Goal: Information Seeking & Learning: Learn about a topic

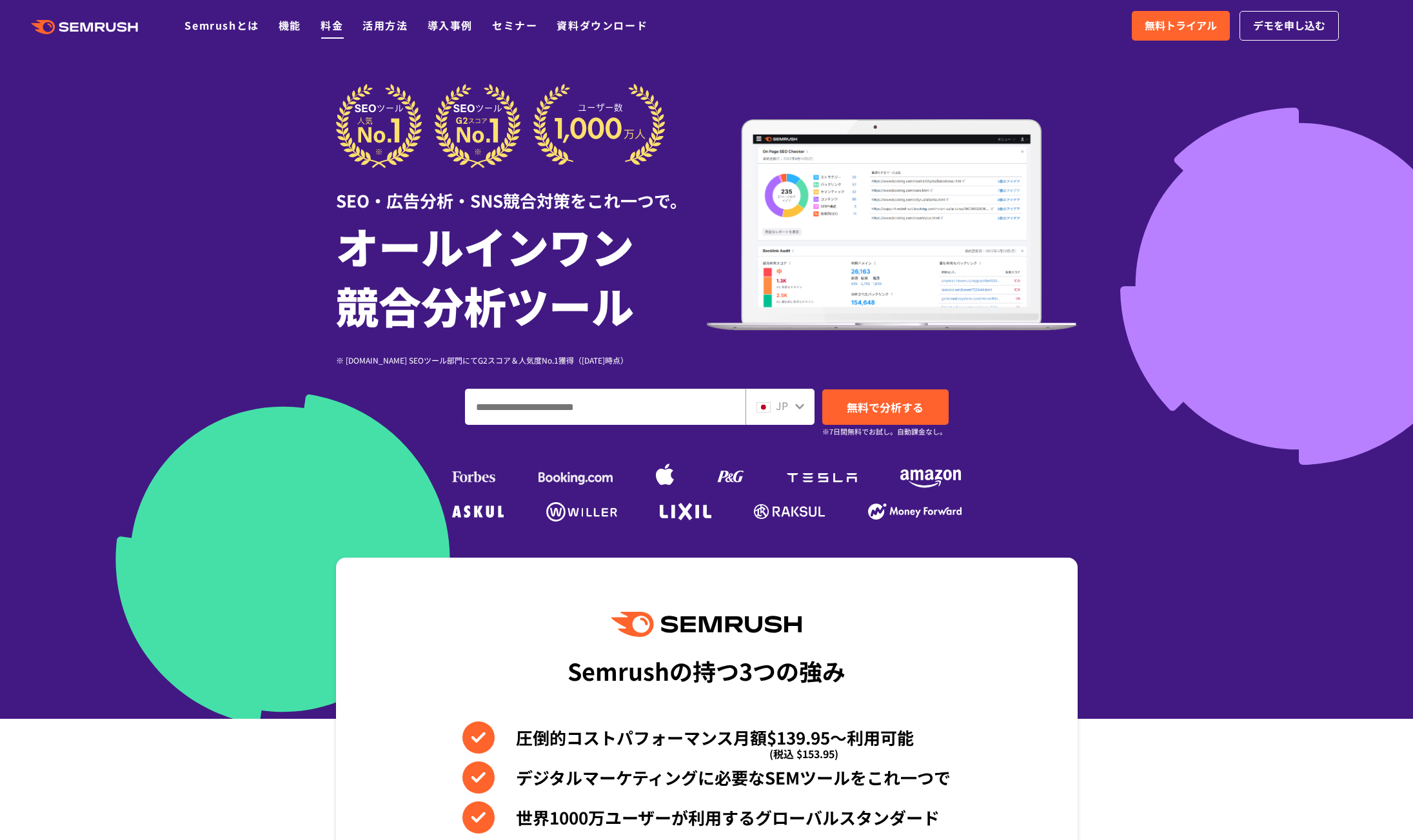
click at [329, 28] on link "料金" at bounding box center [332, 25] width 23 height 15
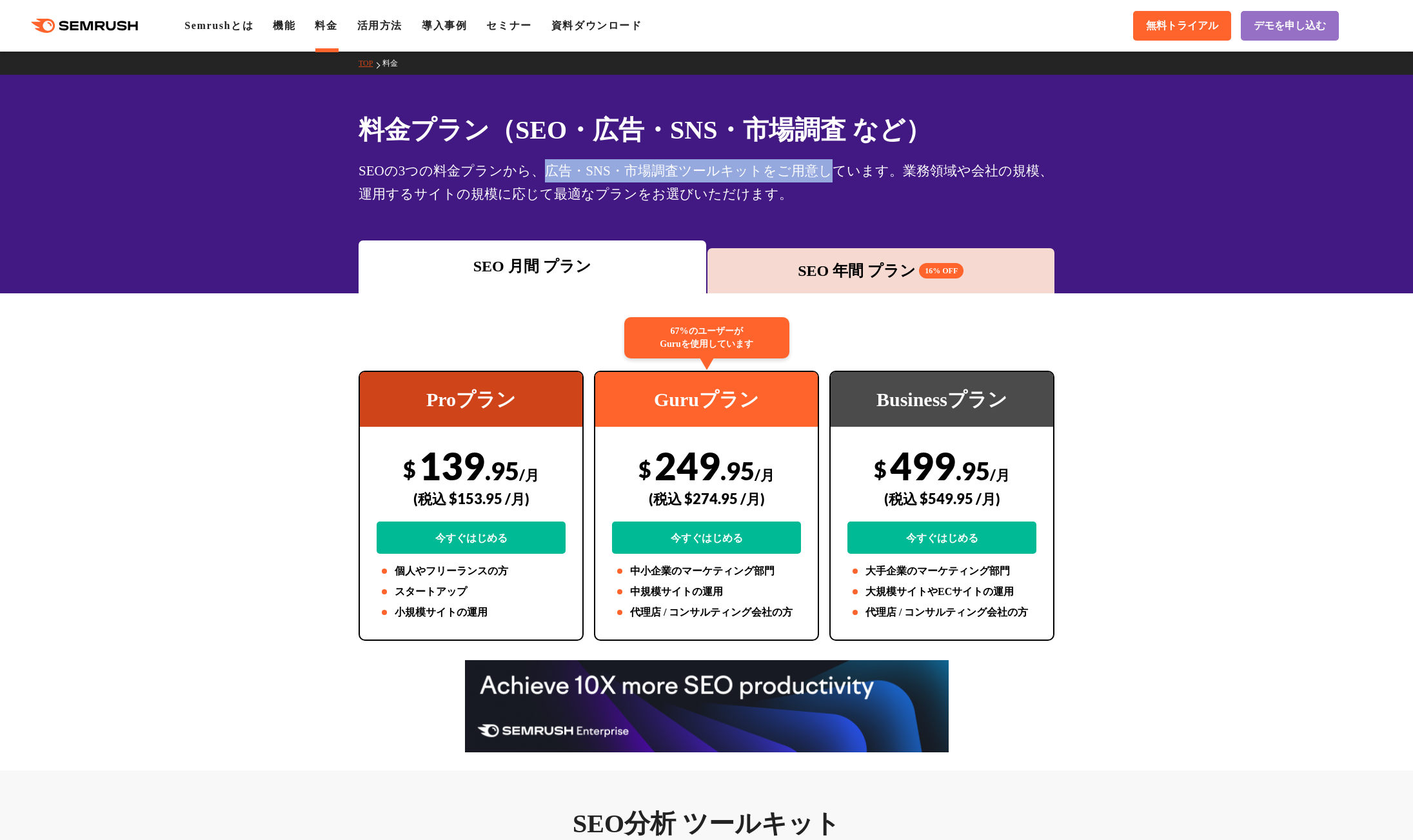
drag, startPoint x: 540, startPoint y: 169, endPoint x: 821, endPoint y: 178, distance: 281.1
click at [821, 178] on div "SEOの3つの料金プランから、広告・SNS・市場調査ツールキットをご用意しています。業務領域や会社の規模、運用するサイトの規模に応じて最適なプランをお選びいた…" at bounding box center [706, 182] width 696 height 47
drag, startPoint x: 1055, startPoint y: 174, endPoint x: 1077, endPoint y: 176, distance: 22.1
click at [1077, 176] on div "料金プラン（SEO・広告・SNS・市場調査 など） SEOの3つの料金プランから、広告・SNS・市場調査ツールキットをご用意しています。業務領域や会社の規模、…" at bounding box center [706, 183] width 1413 height 218
drag, startPoint x: 783, startPoint y: 474, endPoint x: 678, endPoint y: 477, distance: 105.0
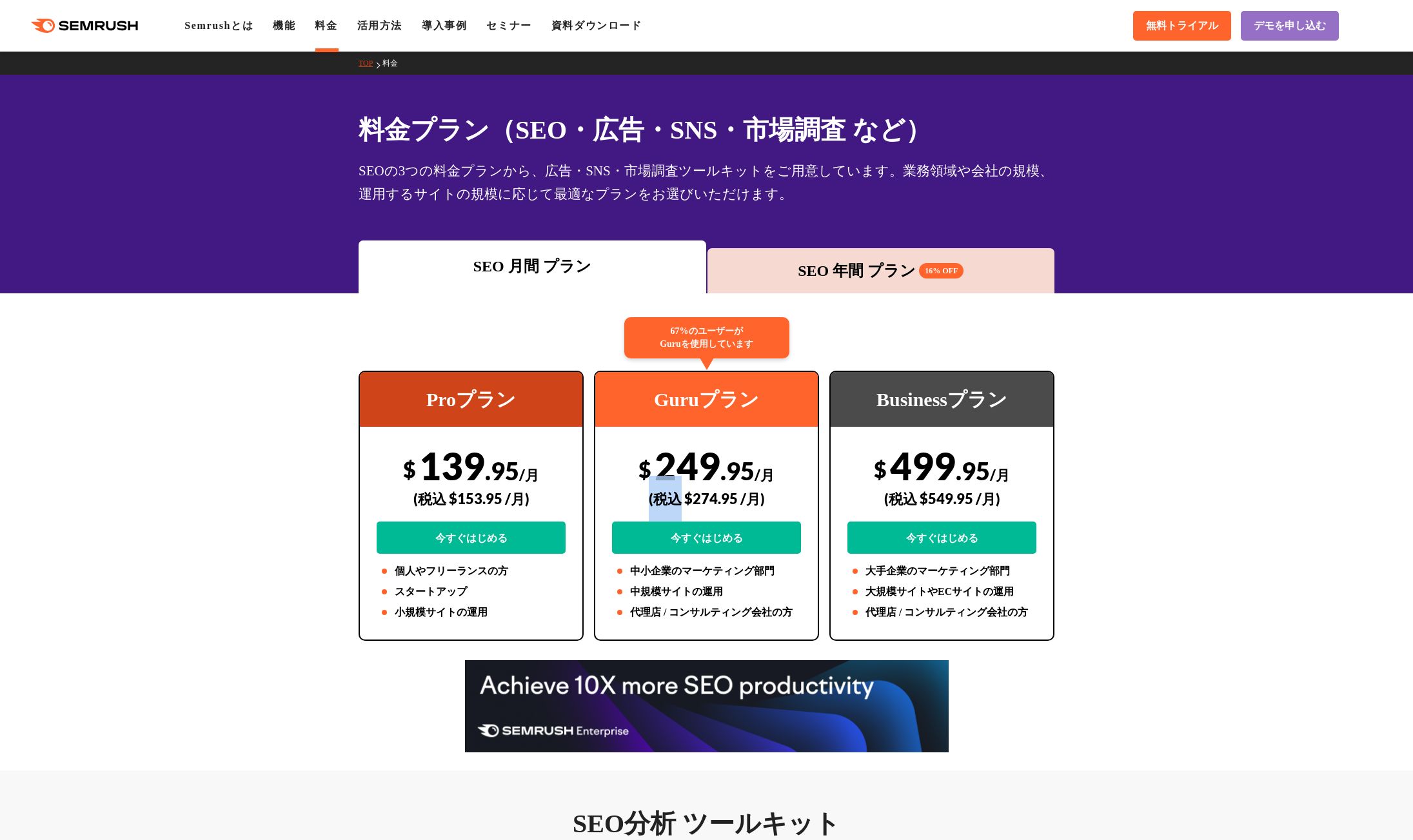
click at [678, 477] on div "$ 249 .95 /月 (税込 $274.95 /月) 今すぐはじめる" at bounding box center [706, 498] width 189 height 111
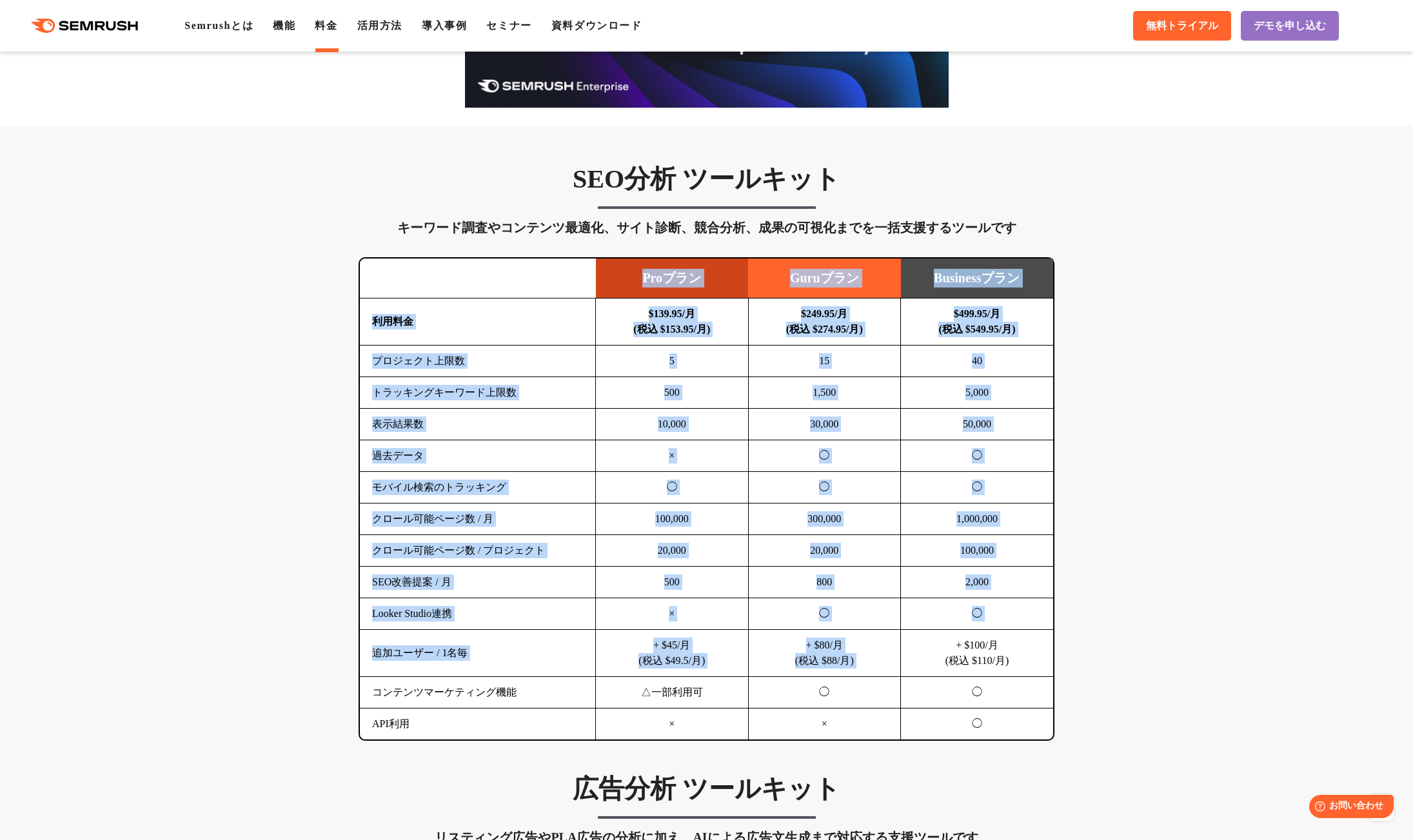
drag, startPoint x: 354, startPoint y: 671, endPoint x: 937, endPoint y: 639, distance: 583.9
click at [937, 639] on div "SEO分析 ツールキット キーワード調査やコンテンツ最適化、サイト診断、競合分析、成果の可視化までを一括支援するツールです 横にスワイプしてください Proプ…" at bounding box center [706, 451] width 721 height 577
click at [937, 639] on td "+ $100/月 (税込 $110/月)" at bounding box center [977, 653] width 153 height 47
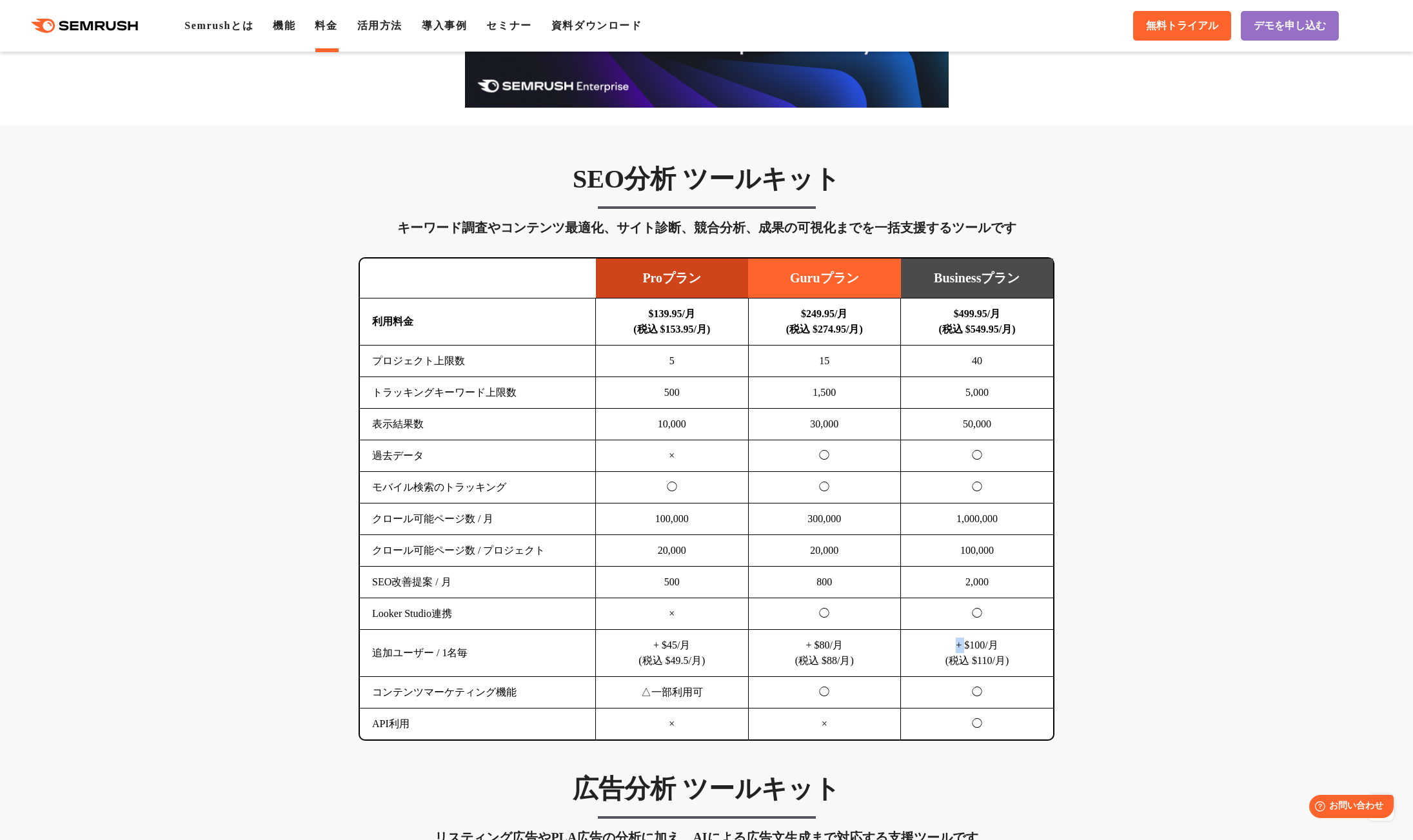
click at [937, 639] on td "+ $100/月 (税込 $110/月)" at bounding box center [977, 653] width 153 height 47
drag, startPoint x: 937, startPoint y: 639, endPoint x: 373, endPoint y: 660, distance: 564.4
click at [373, 660] on tr "追加ユーザー / 1名毎 + $45/月 (税込 $49.5/月) + $80/月 (税込 $88/月) + $100/月 (税込 $110/月)" at bounding box center [707, 653] width 694 height 47
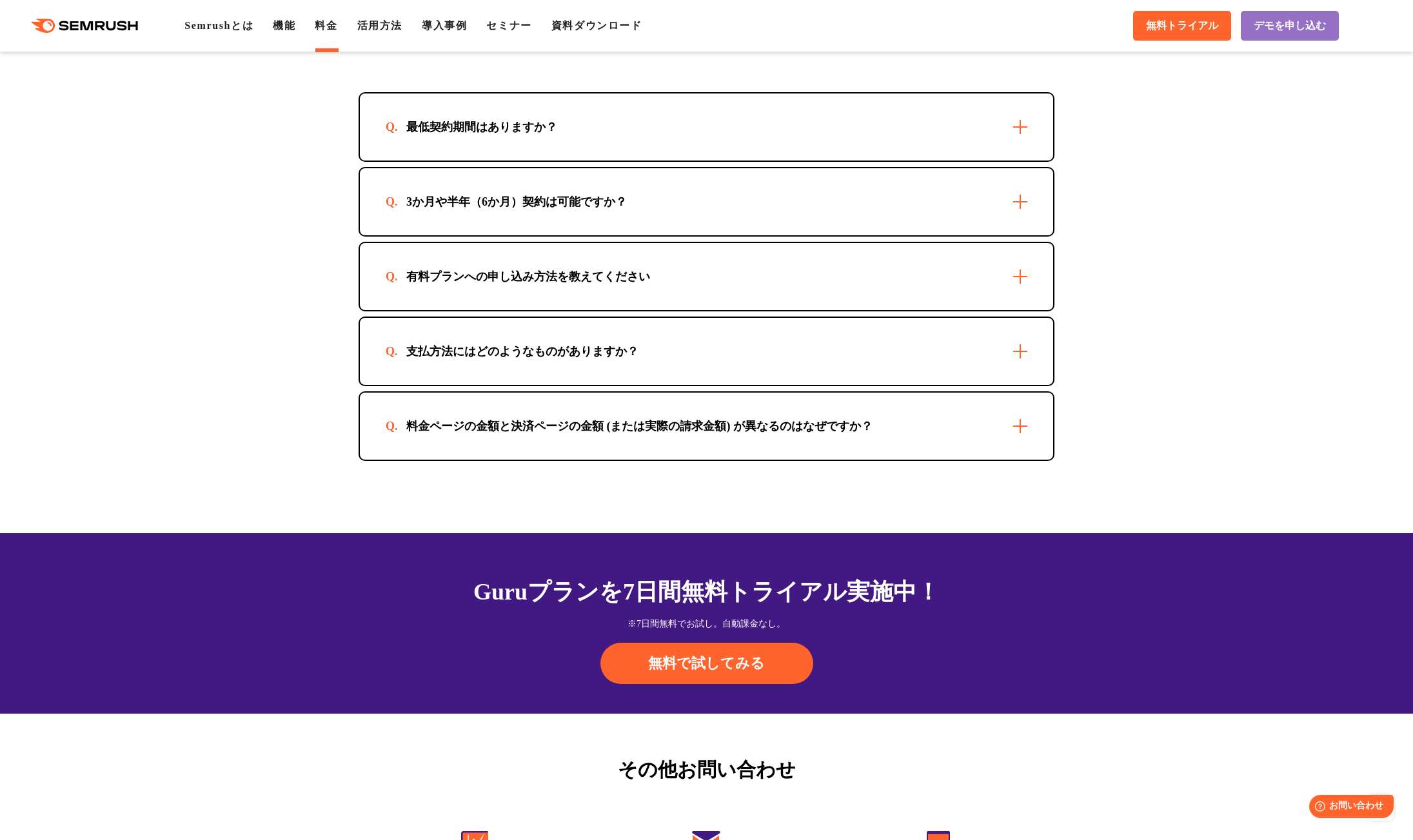
scroll to position [3545, 0]
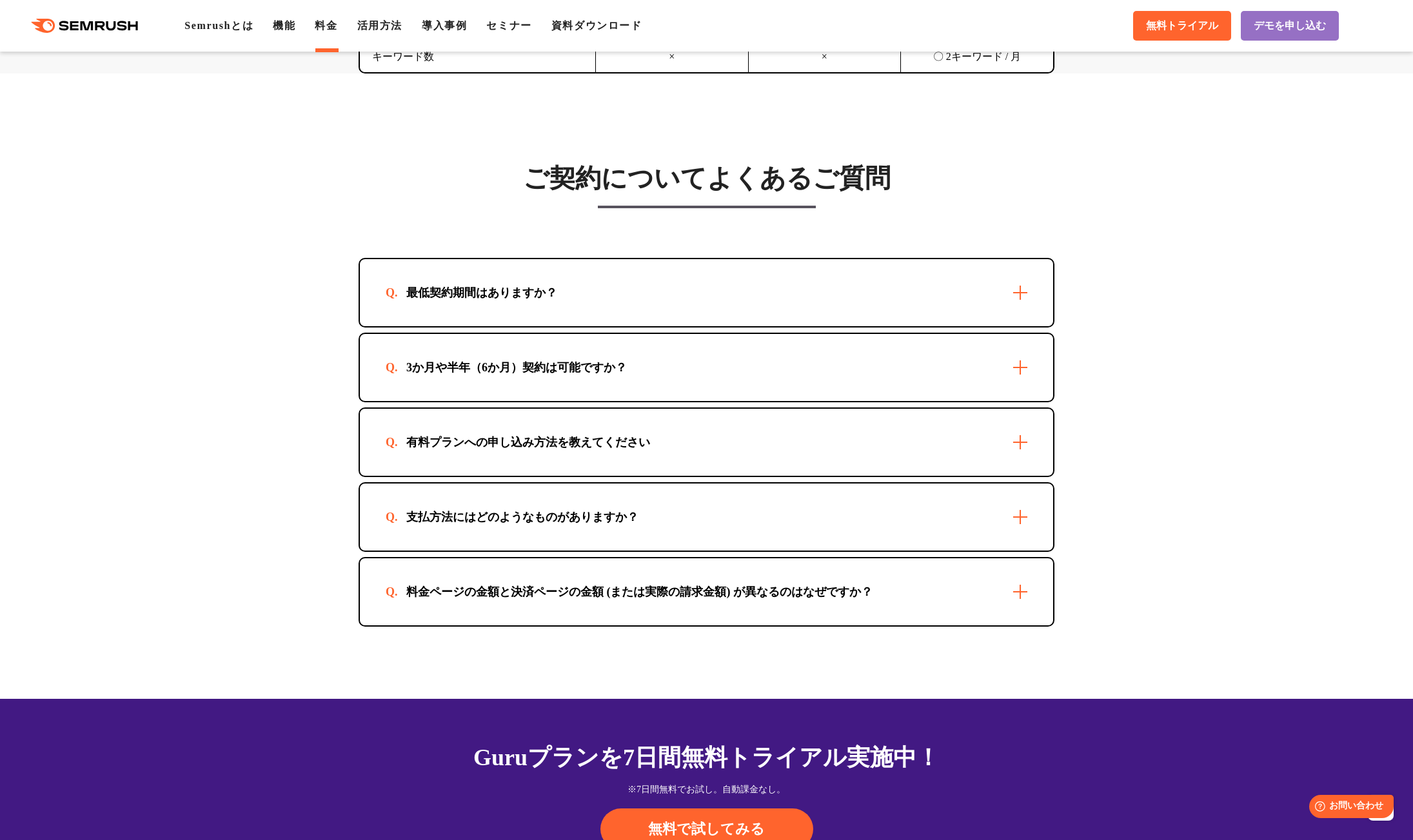
click at [537, 291] on div "最低契約期間はありますか？" at bounding box center [481, 292] width 192 height 15
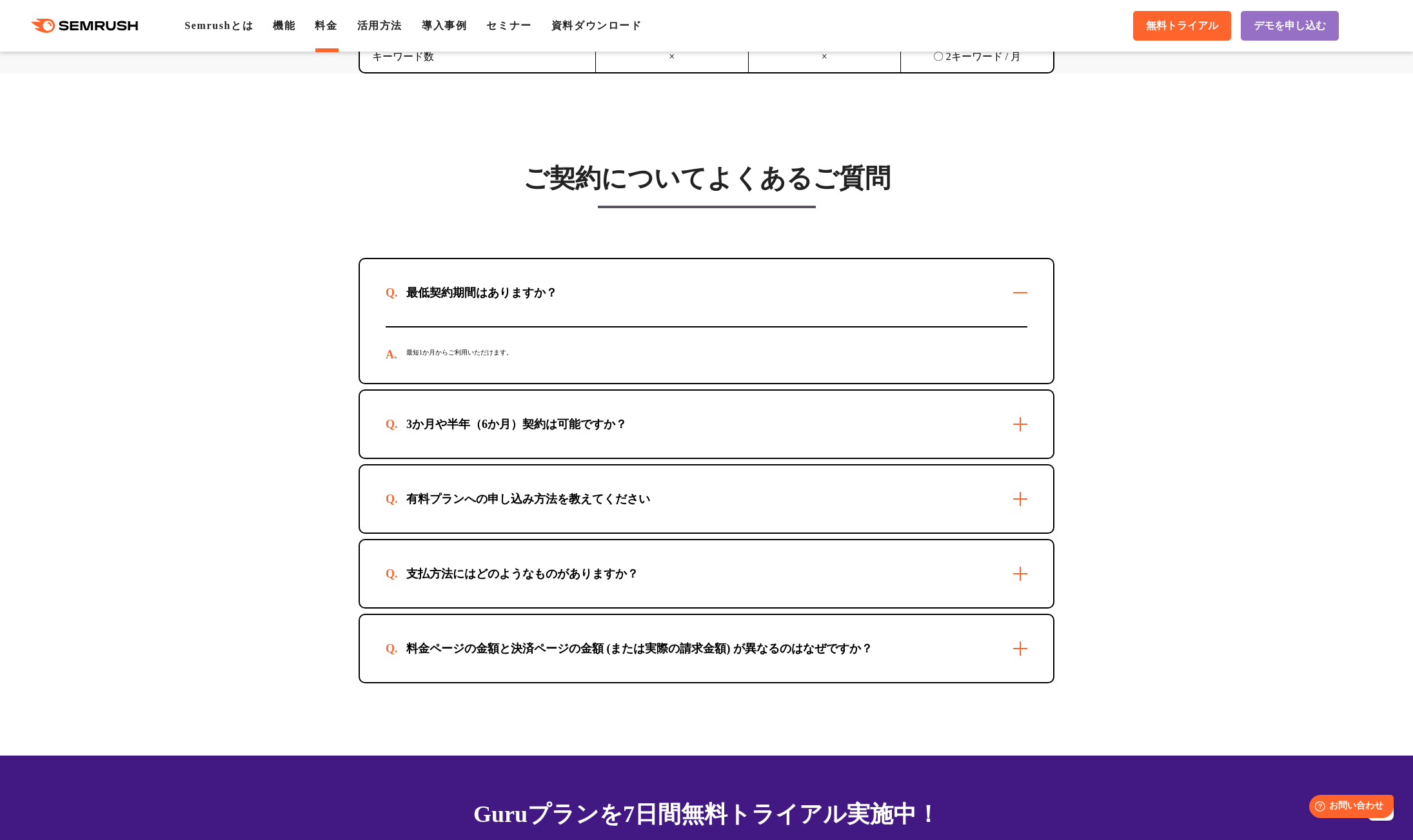
click at [456, 359] on div "最短1か月からご利用いただけます。" at bounding box center [706, 355] width 642 height 55
click at [459, 417] on div "3か月や半年（6か月）契約は可能ですか？" at bounding box center [516, 424] width 262 height 15
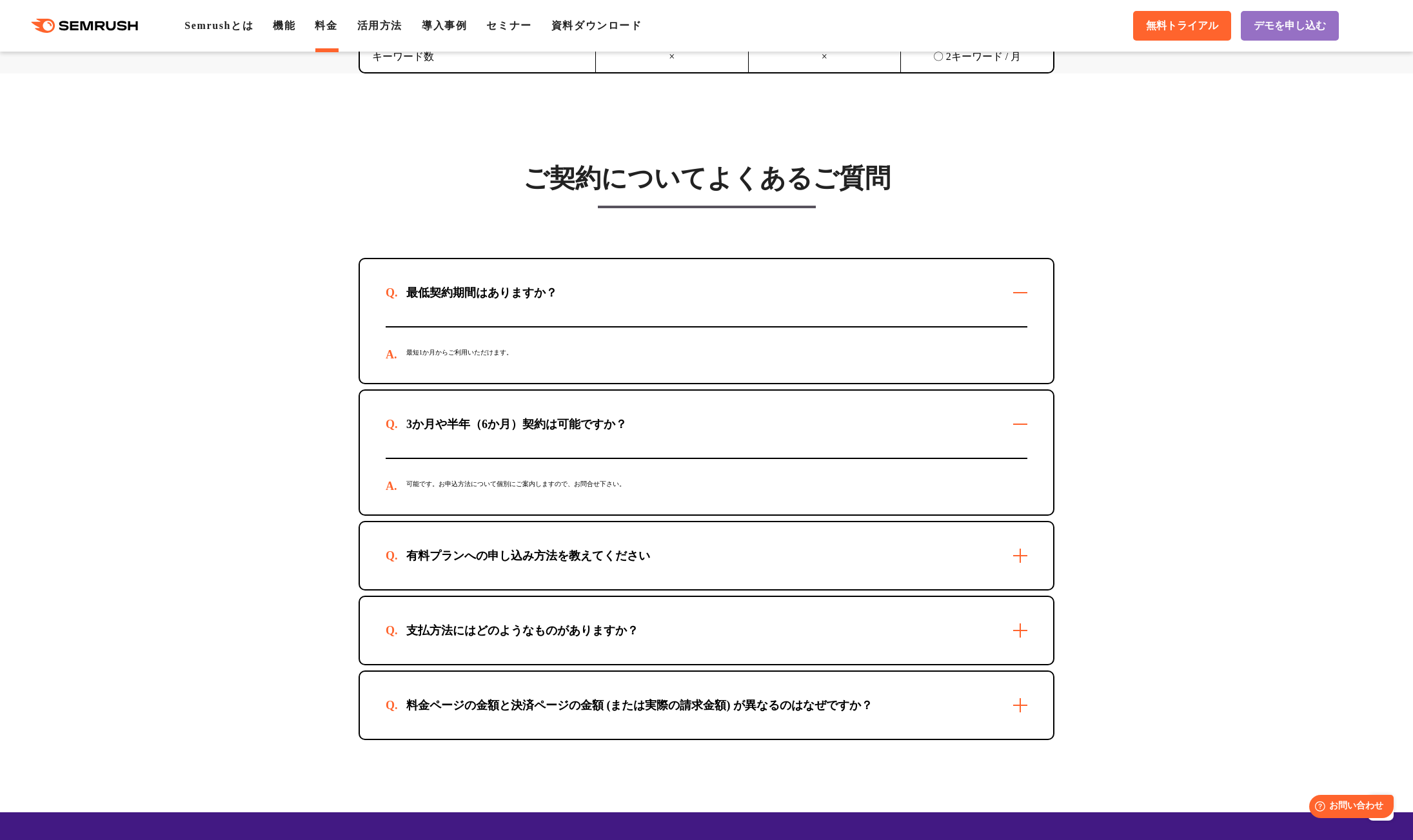
click at [448, 556] on div "有料プランへの申し込み方法を教えてください" at bounding box center [528, 555] width 285 height 15
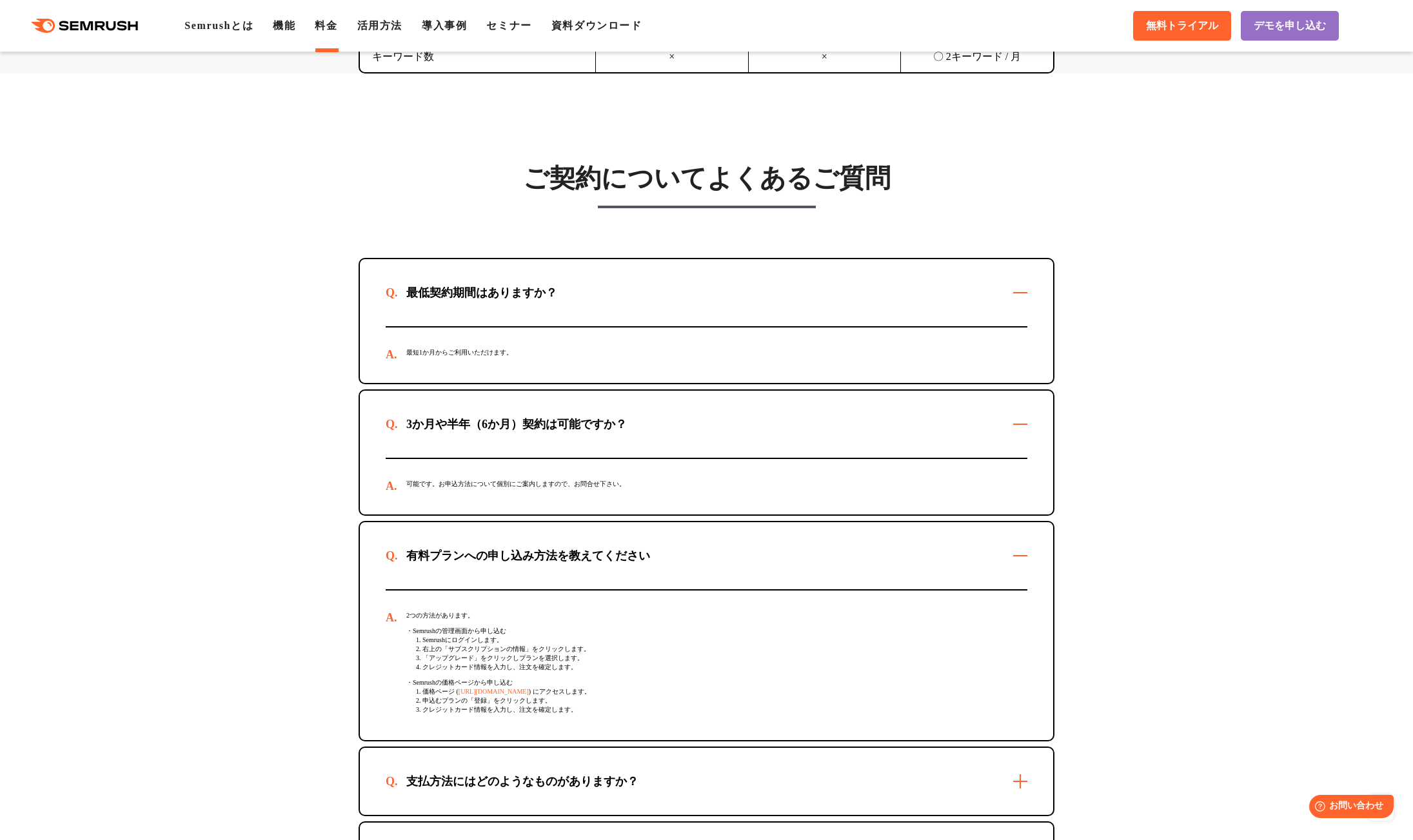
click at [447, 556] on div "有料プランへの申し込み方法を教えてください" at bounding box center [528, 555] width 285 height 15
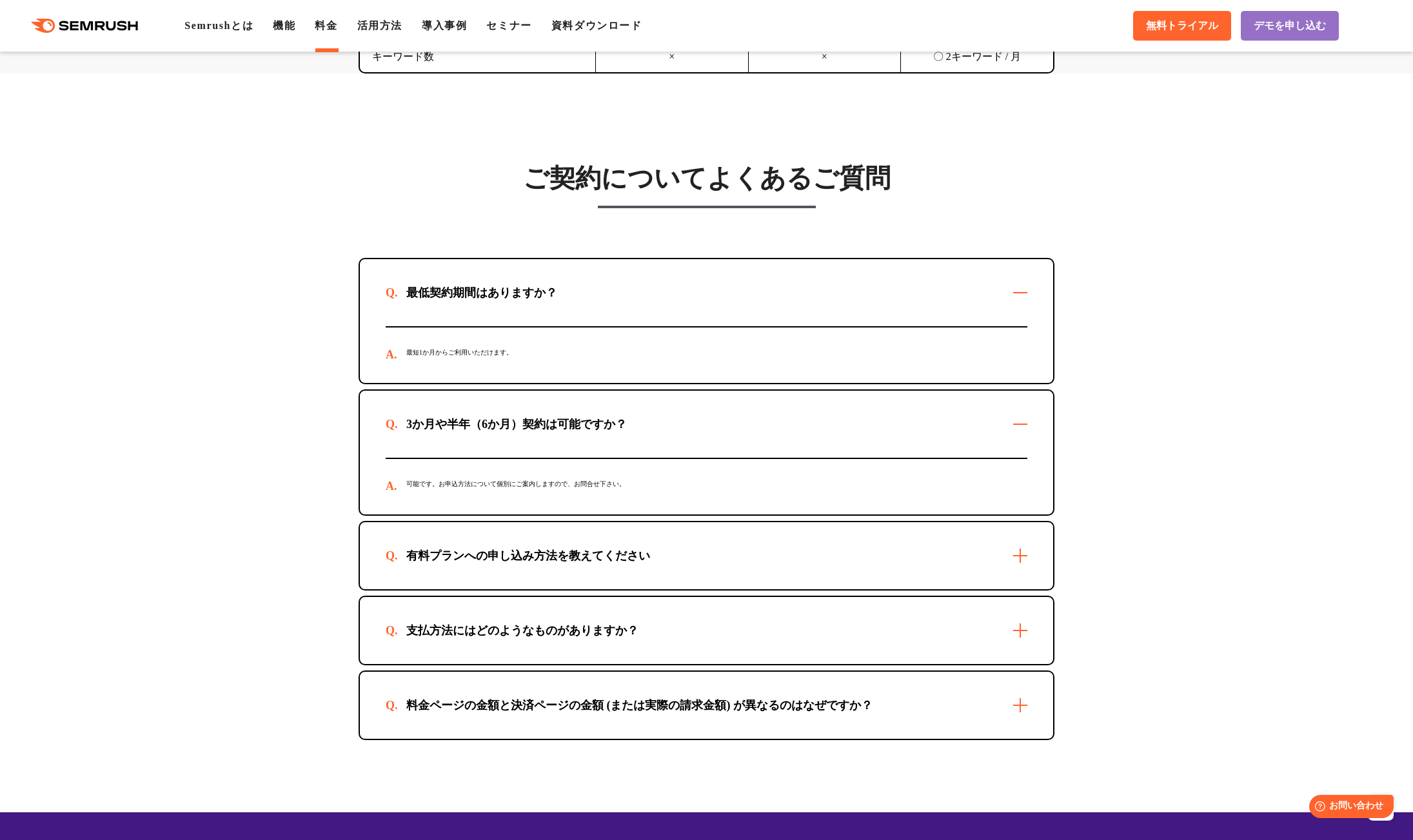
click at [471, 429] on div "3か月や半年（6か月）契約は可能ですか？" at bounding box center [516, 424] width 262 height 15
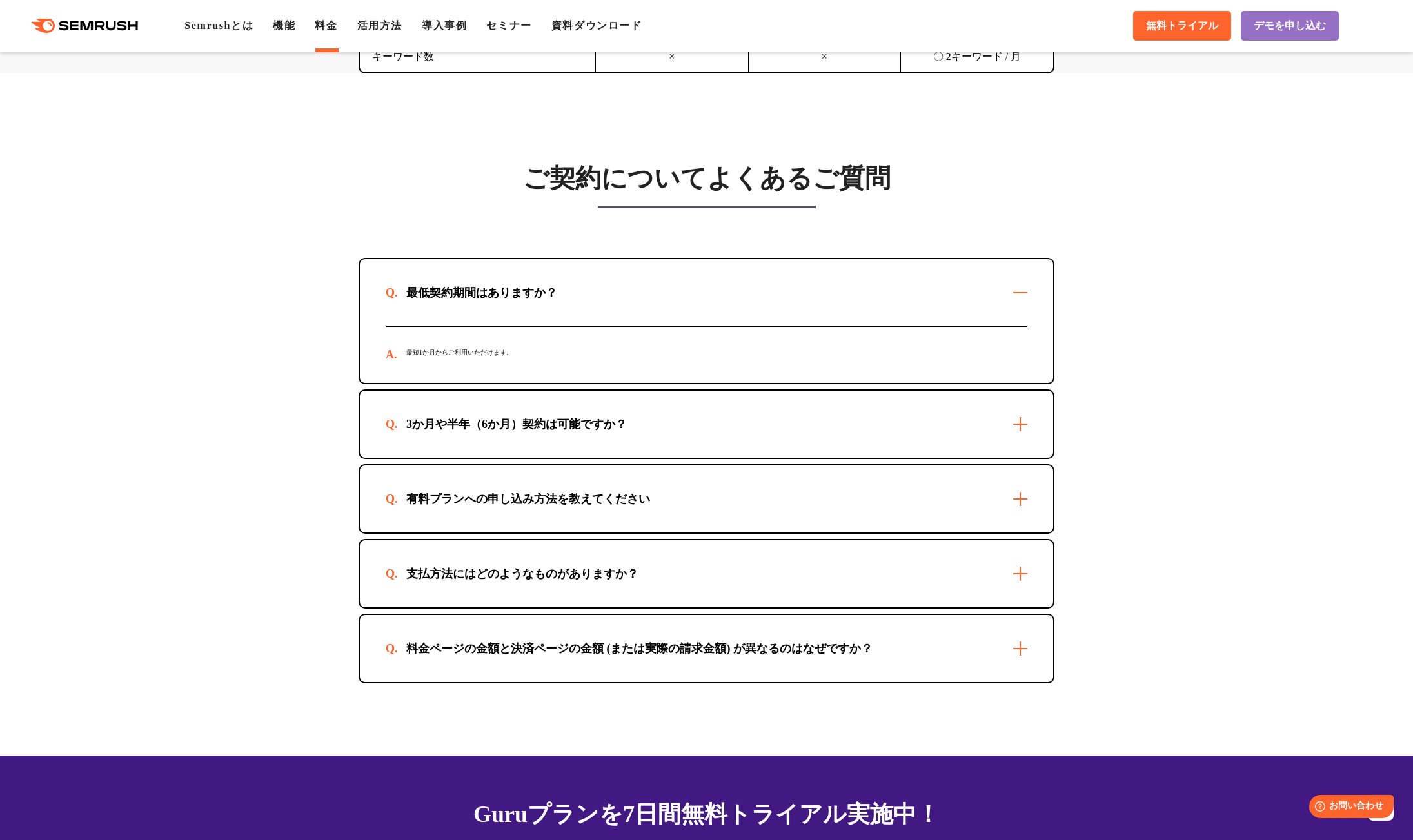
click at [496, 283] on div "最低契約期間はありますか？" at bounding box center [707, 293] width 694 height 67
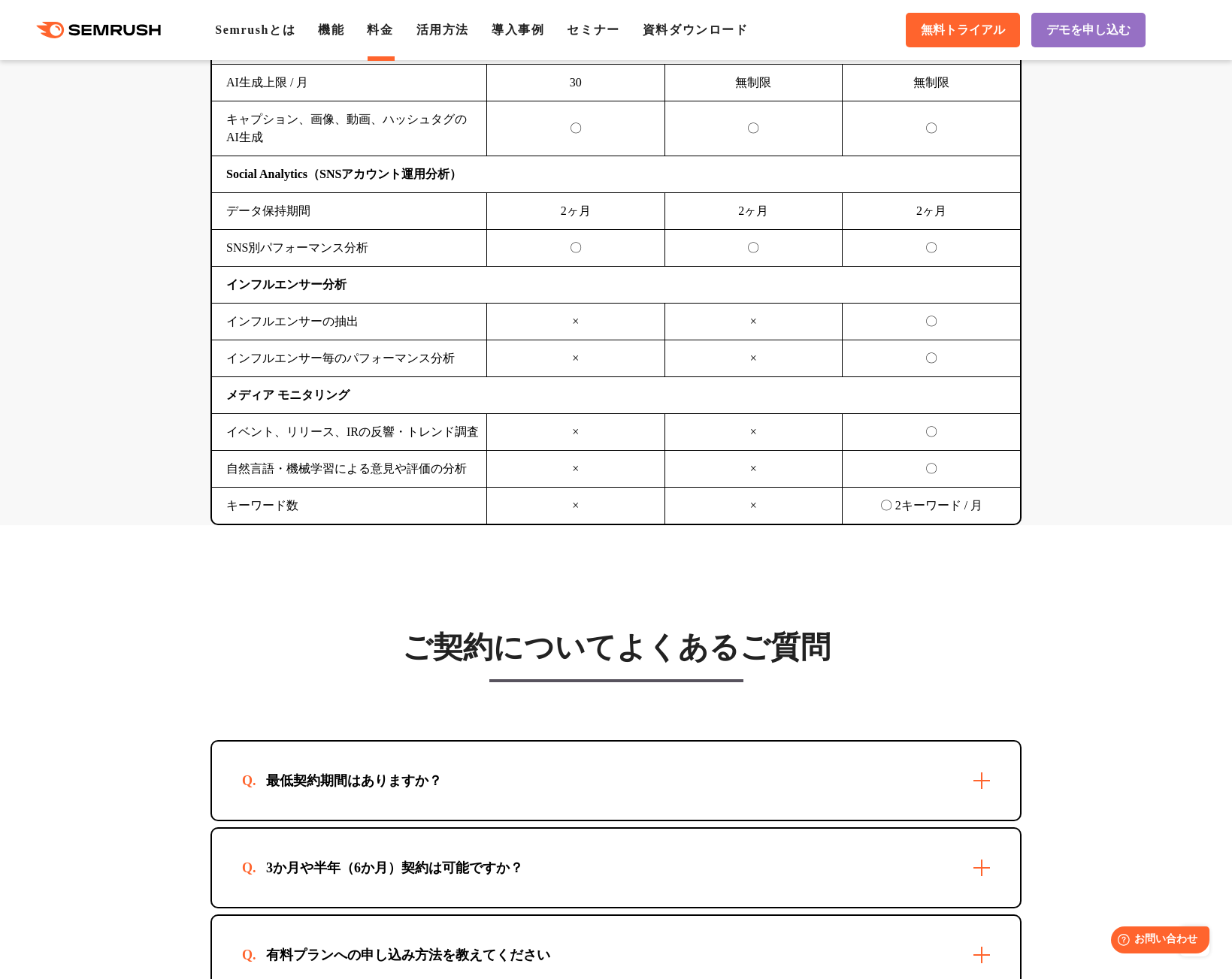
scroll to position [4294, 0]
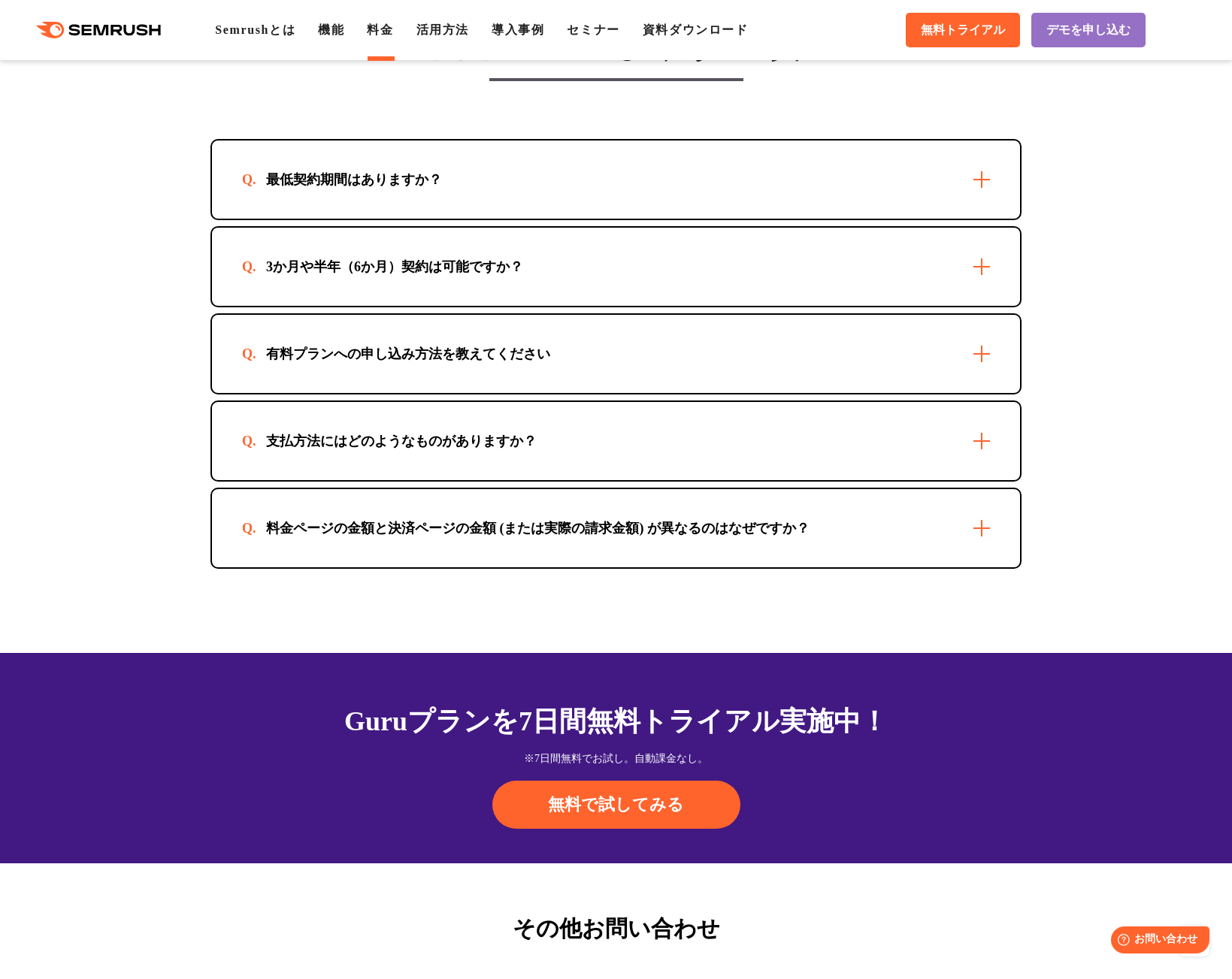
click at [624, 201] on div "最低契約期間はありますか？" at bounding box center [616, 179] width 808 height 78
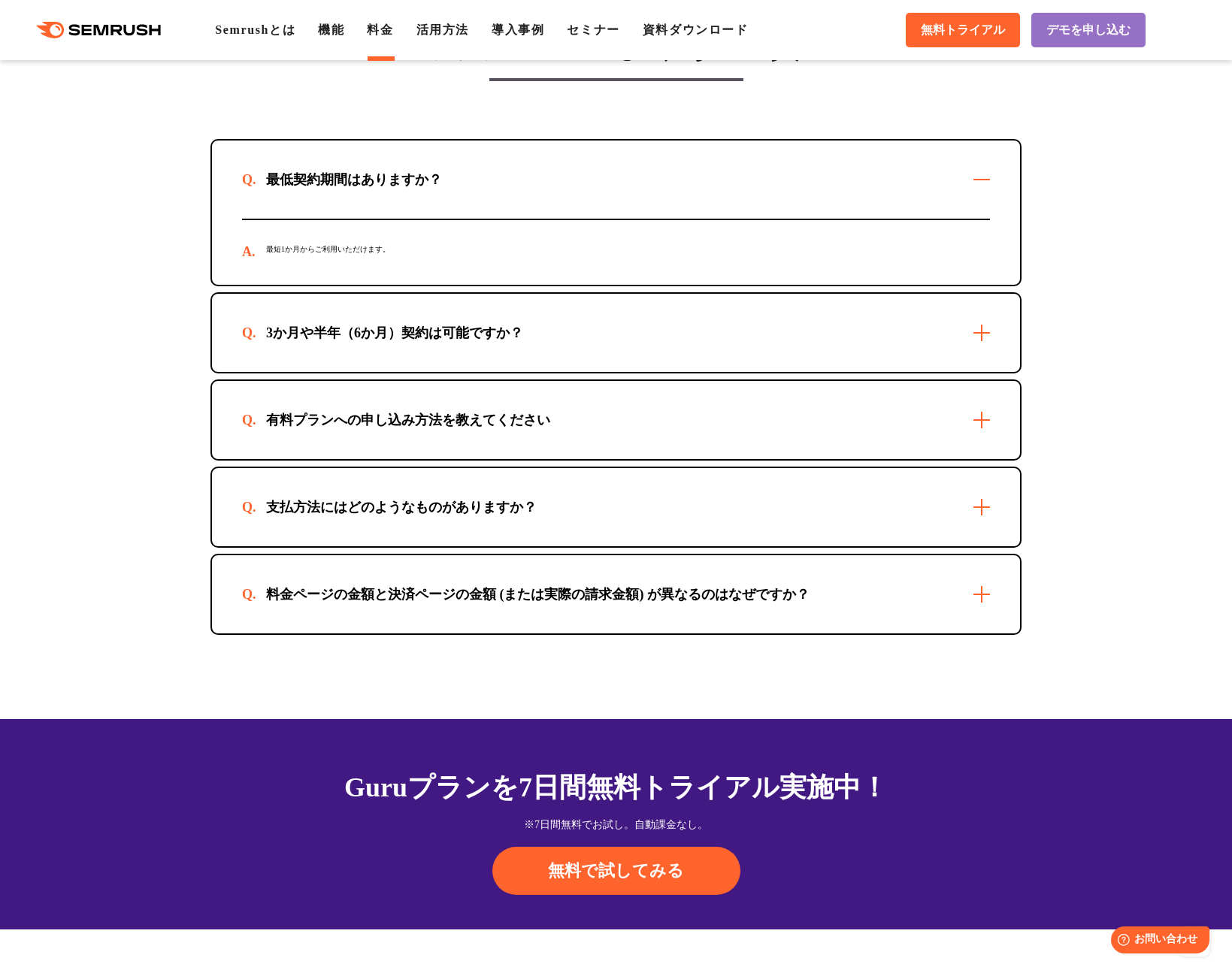
click at [893, 337] on div "3か月や半年（6か月）契約は可能ですか？" at bounding box center [616, 333] width 808 height 78
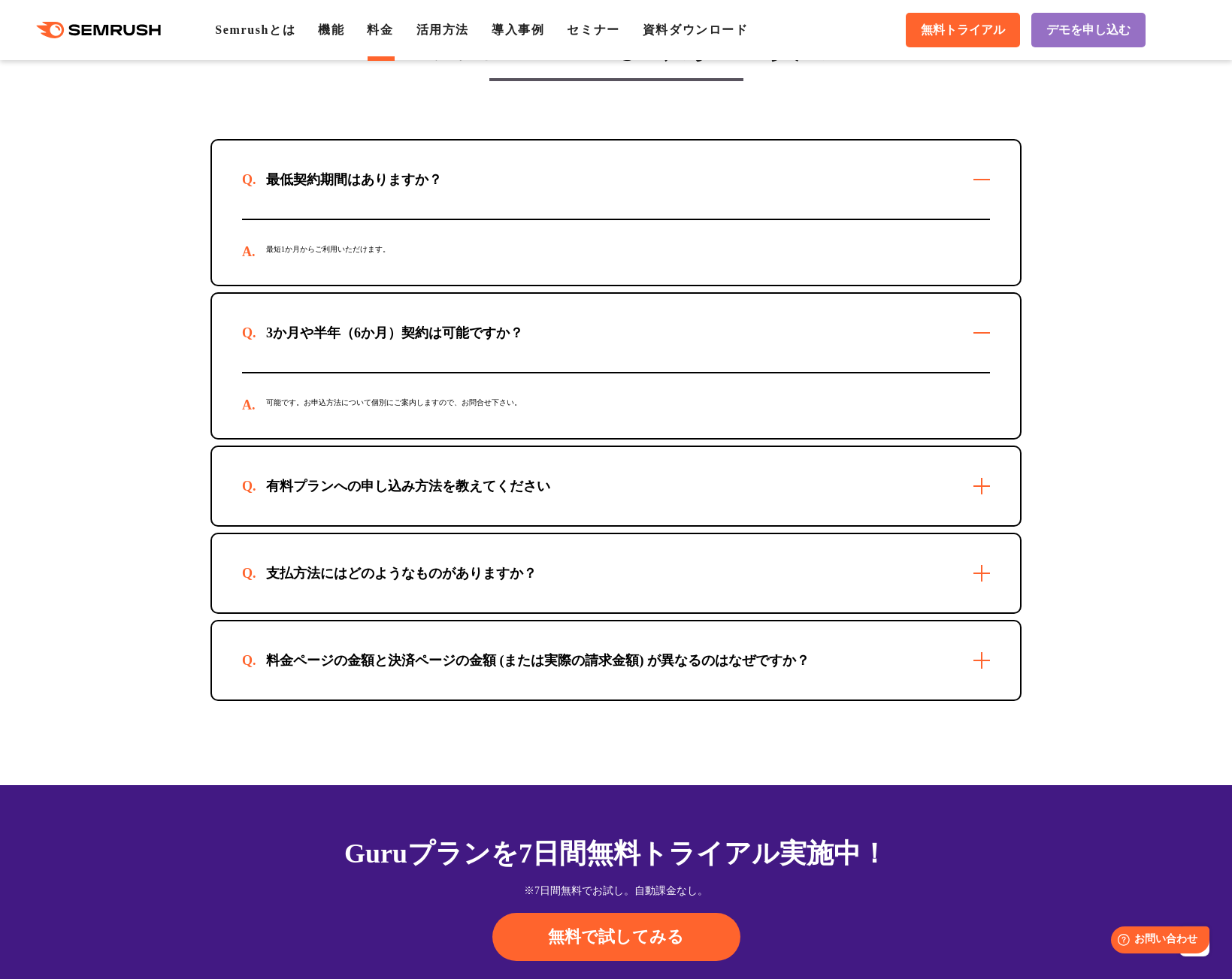
click at [824, 498] on div "有料プランへの申し込み方法を教えてください" at bounding box center [616, 487] width 808 height 78
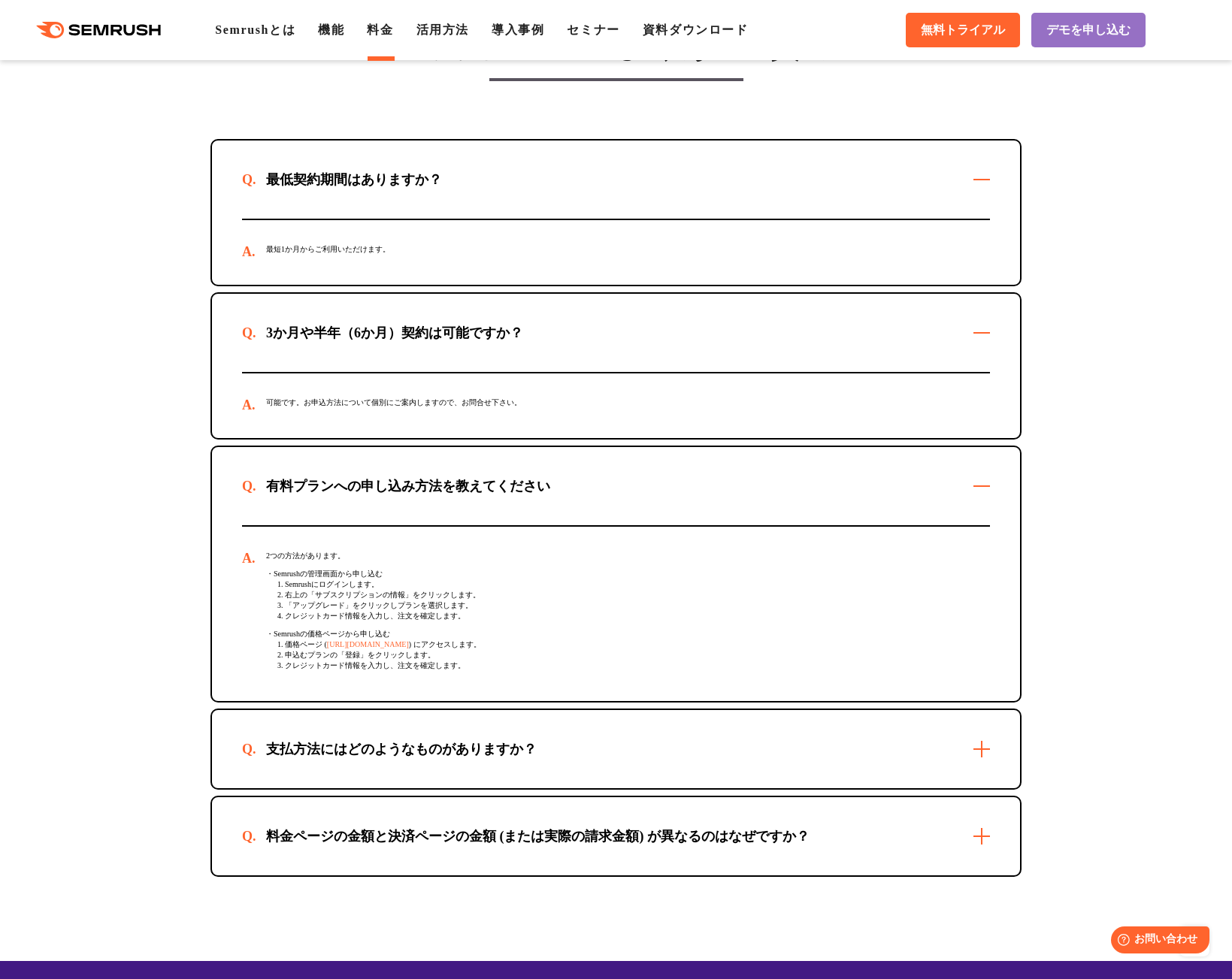
click at [824, 498] on div "有料プランへの申し込み方法を教えてください" at bounding box center [616, 487] width 808 height 78
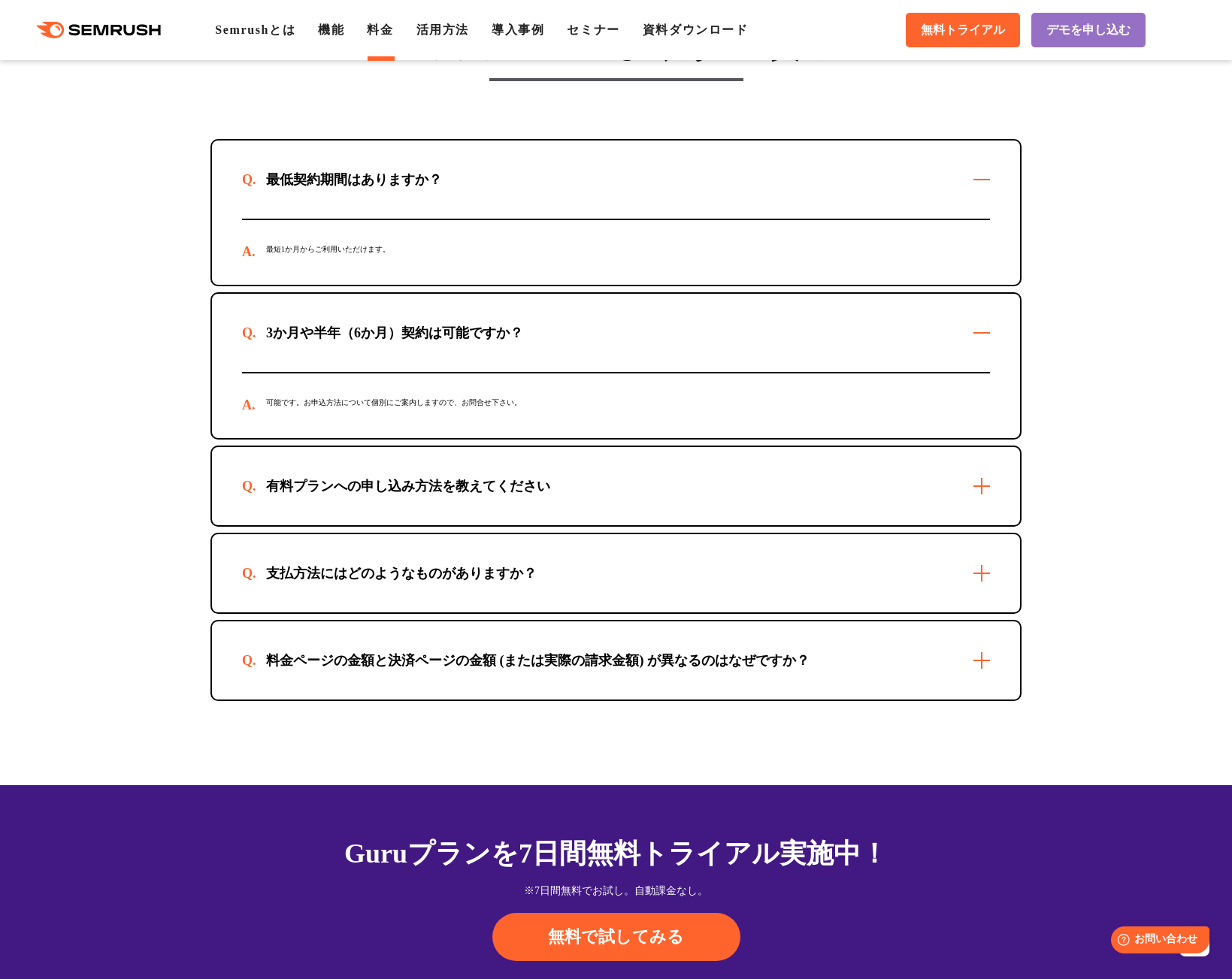
click at [1155, 280] on section "ご契約についてよくあるご質問 最低契約期間はありますか？ 最短1か月からご利用いただけます。 3か月や半年（6か月）契約は可能ですか？ 可能です。お申込方法に…" at bounding box center [616, 355] width 1232 height 861
click at [291, 248] on div "最短1か月からご利用いただけます。" at bounding box center [615, 253] width 748 height 65
